Goal: Information Seeking & Learning: Learn about a topic

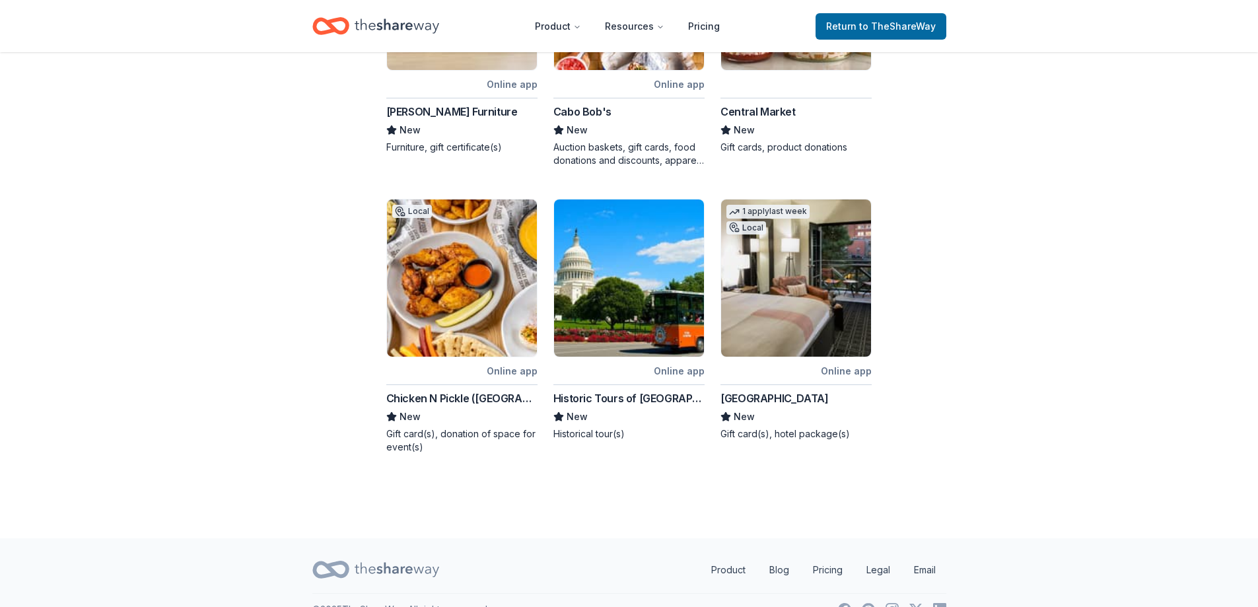
scroll to position [691, 0]
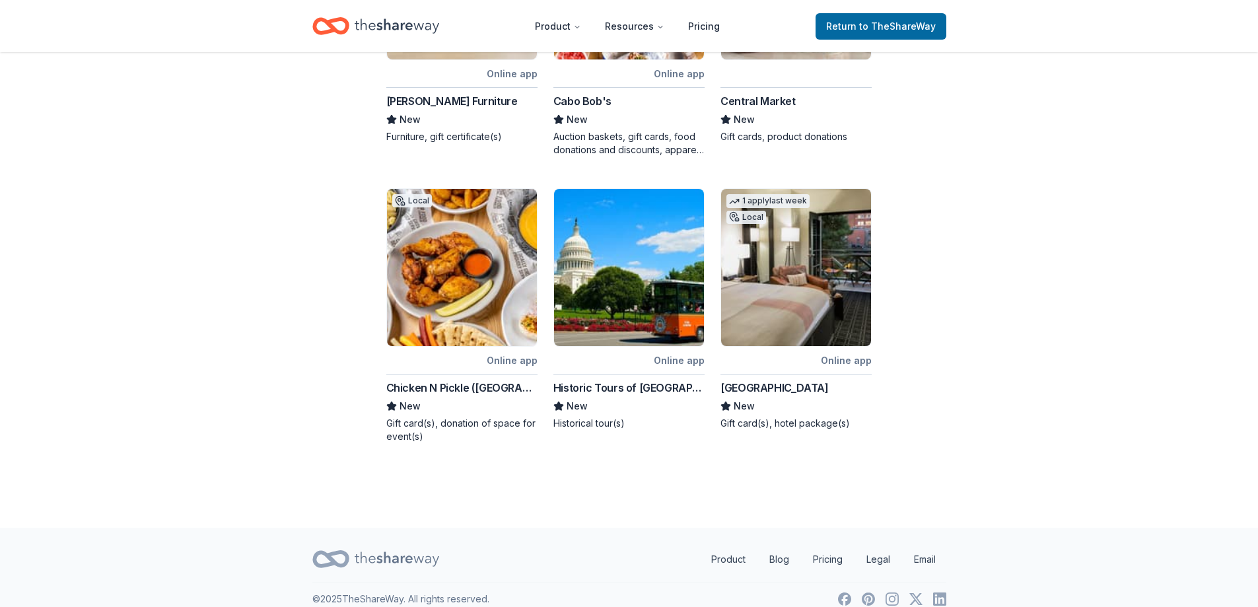
click at [753, 380] on div "[GEOGRAPHIC_DATA]" at bounding box center [775, 388] width 108 height 16
